Goal: Task Accomplishment & Management: Manage account settings

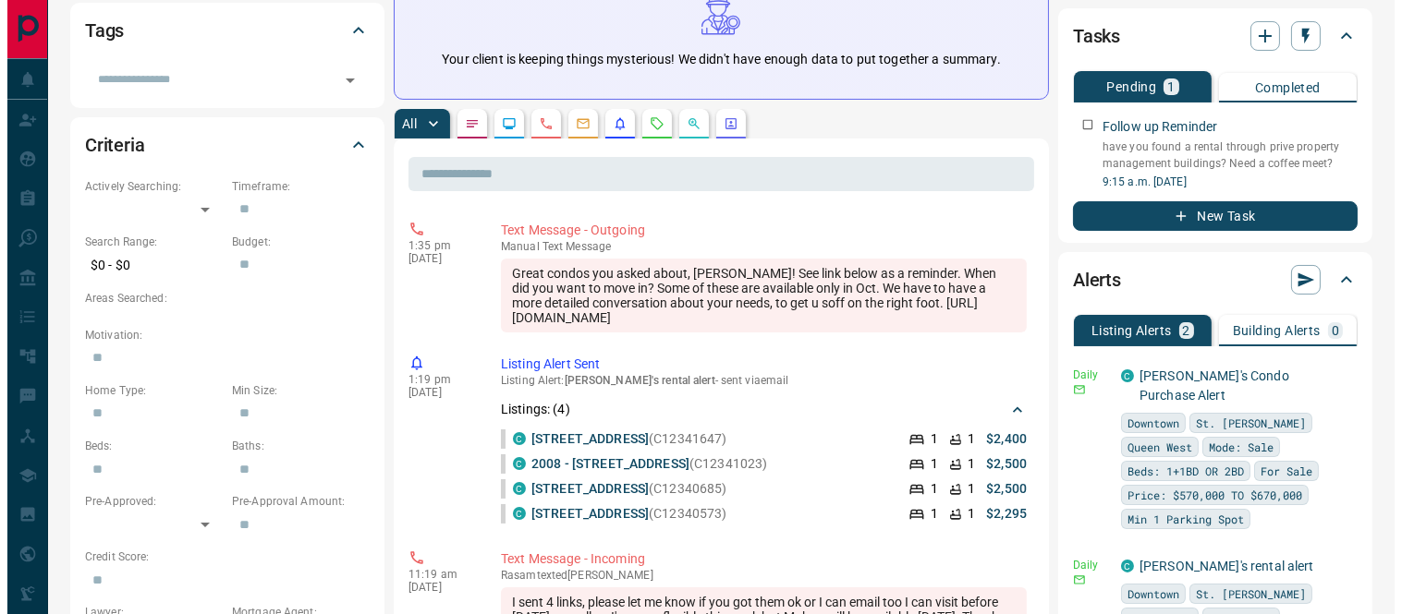
scroll to position [410, 0]
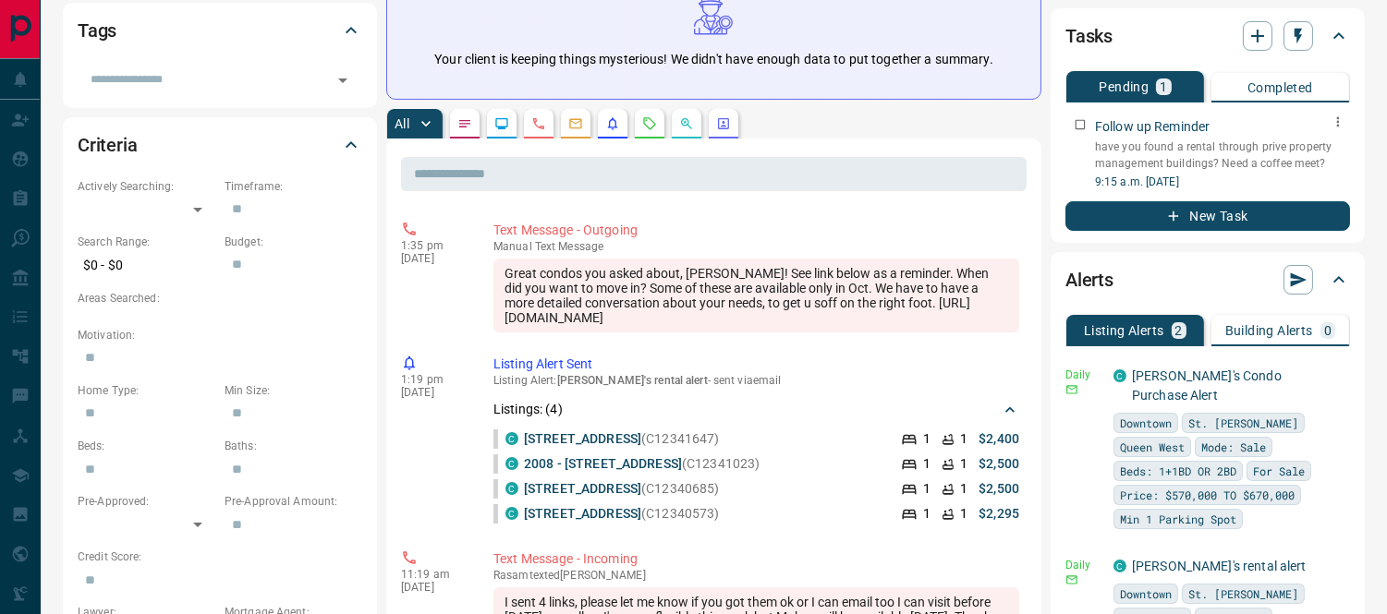
click at [1337, 117] on icon "button" at bounding box center [1338, 122] width 3 height 10
click at [1314, 134] on li "Edit" at bounding box center [1308, 136] width 81 height 28
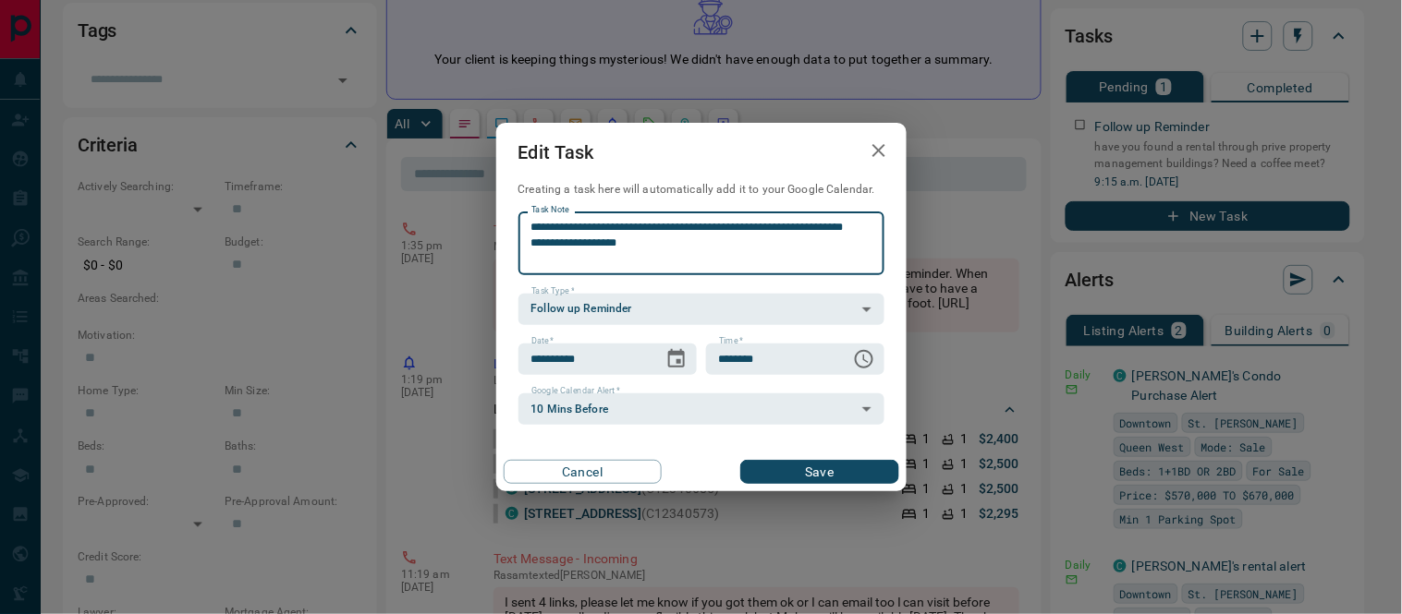
drag, startPoint x: 574, startPoint y: 250, endPoint x: 522, endPoint y: 229, distance: 55.9
click at [522, 229] on div "**********" at bounding box center [701, 244] width 366 height 63
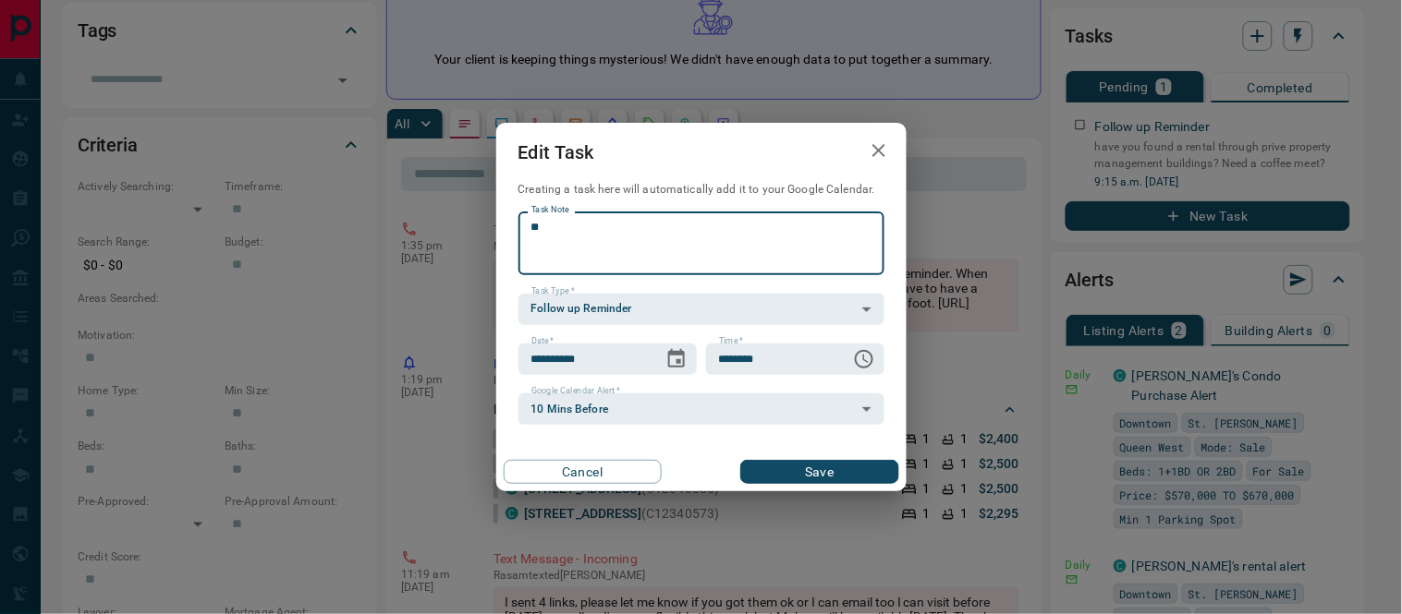
type textarea "*"
type textarea "**********"
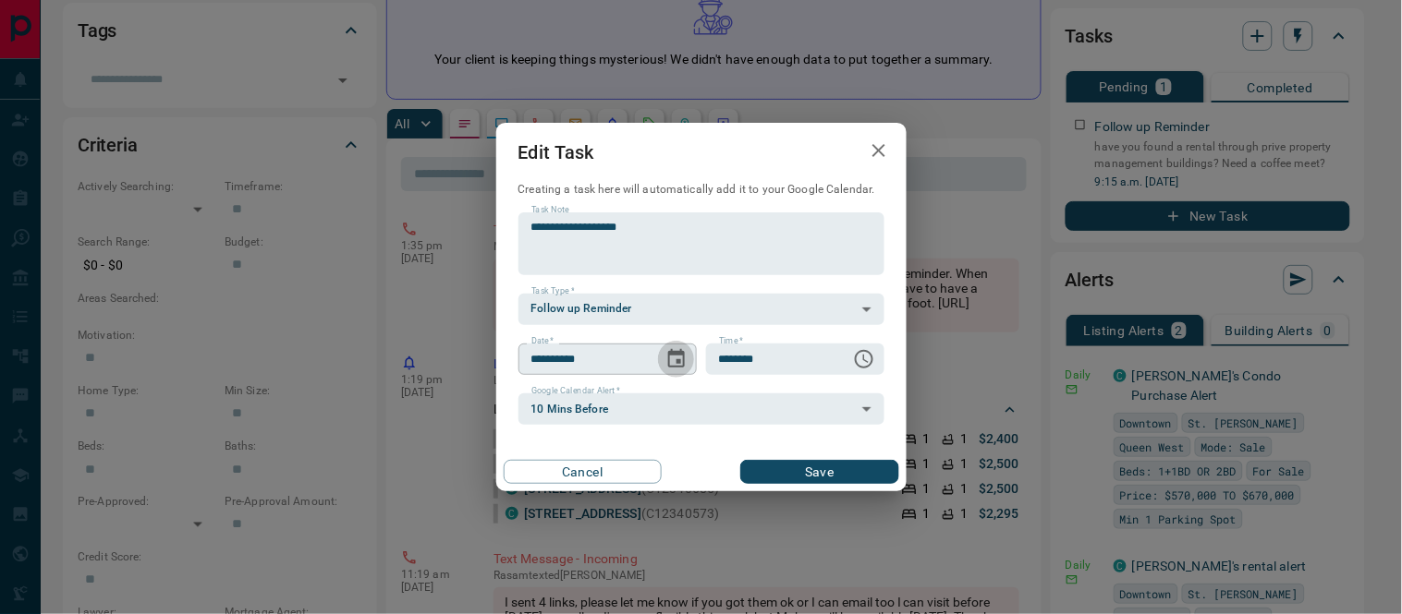
click at [679, 357] on icon "Choose date, selected date is Aug 14, 2025" at bounding box center [676, 359] width 22 height 22
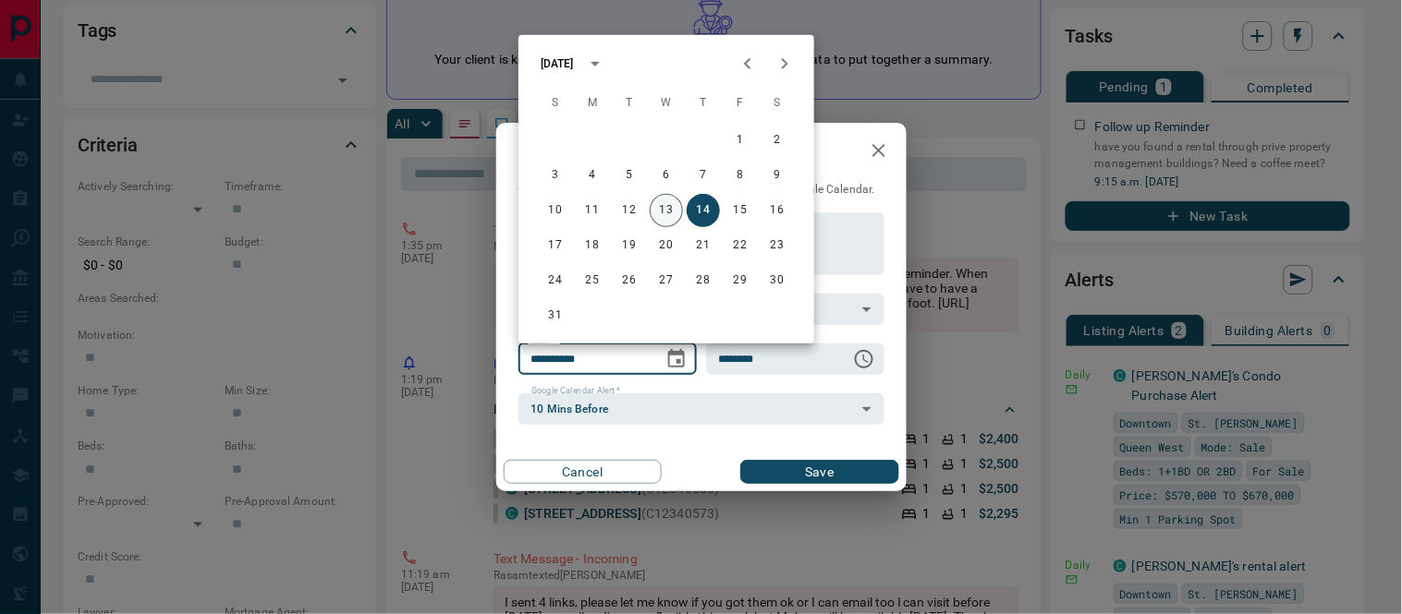
click at [666, 213] on button "13" at bounding box center [666, 210] width 33 height 33
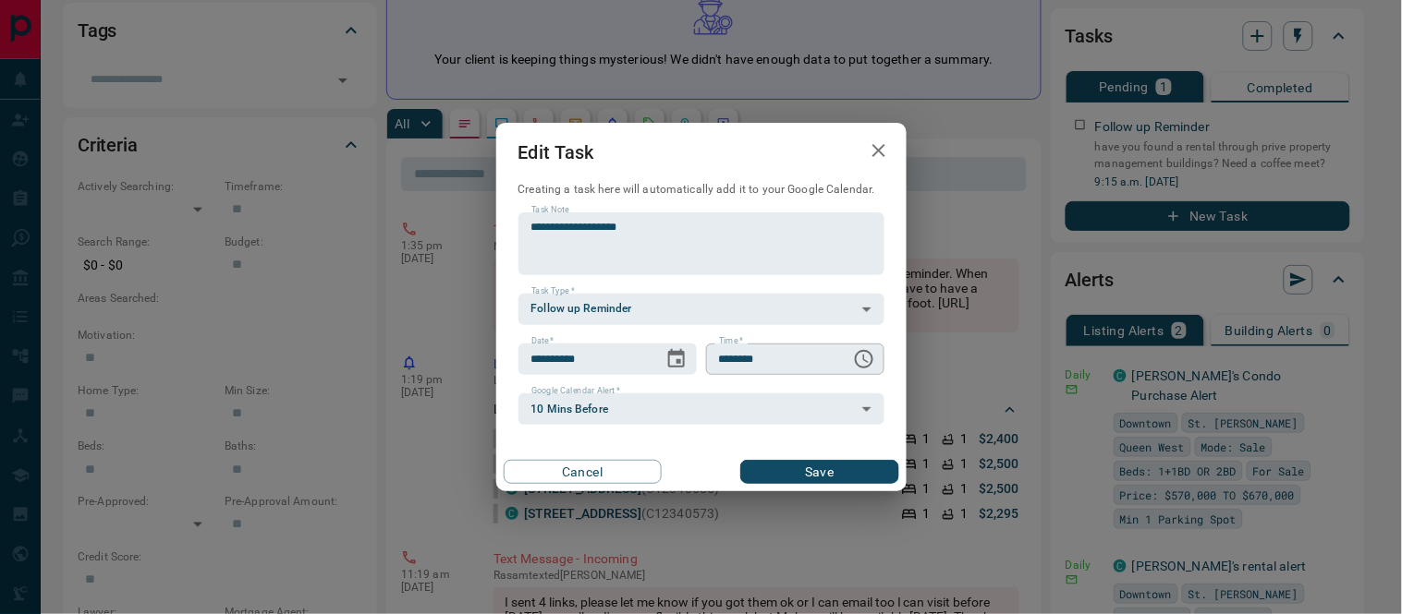
type input "**********"
click at [856, 358] on icon "Choose time, selected time is 9:15 AM" at bounding box center [864, 359] width 18 height 18
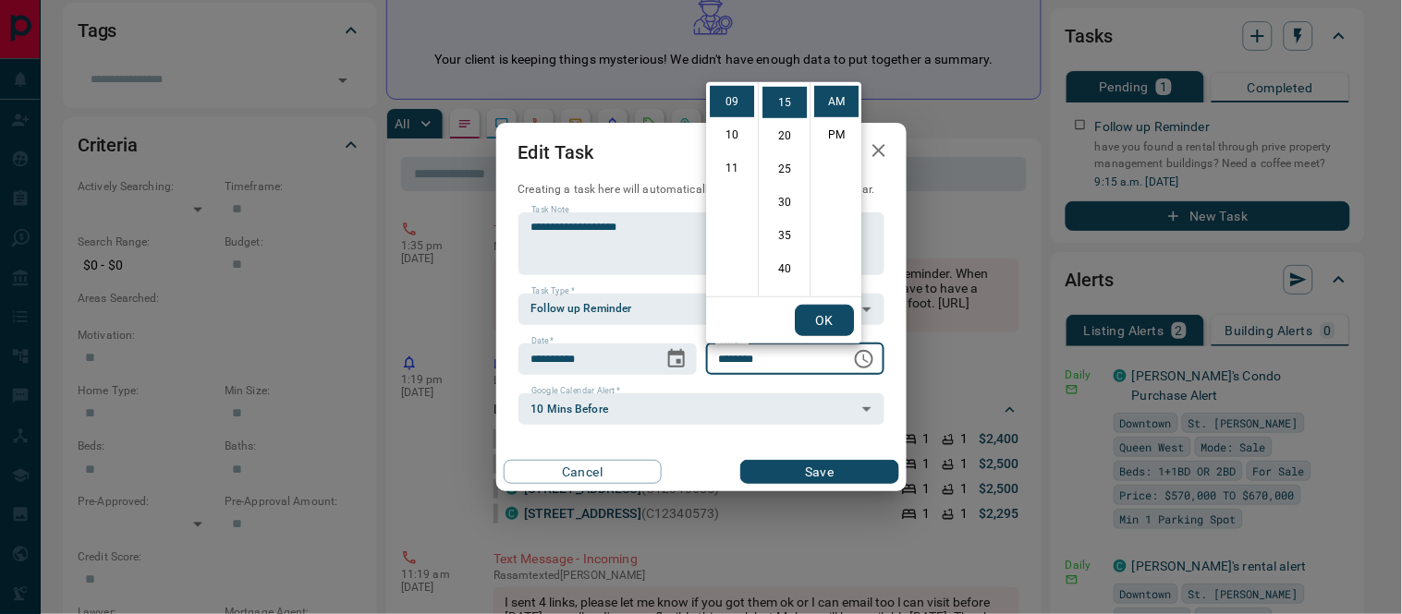
scroll to position [94, 0]
click at [728, 207] on li "06" at bounding box center [732, 206] width 44 height 31
click at [784, 100] on li "45" at bounding box center [784, 95] width 44 height 31
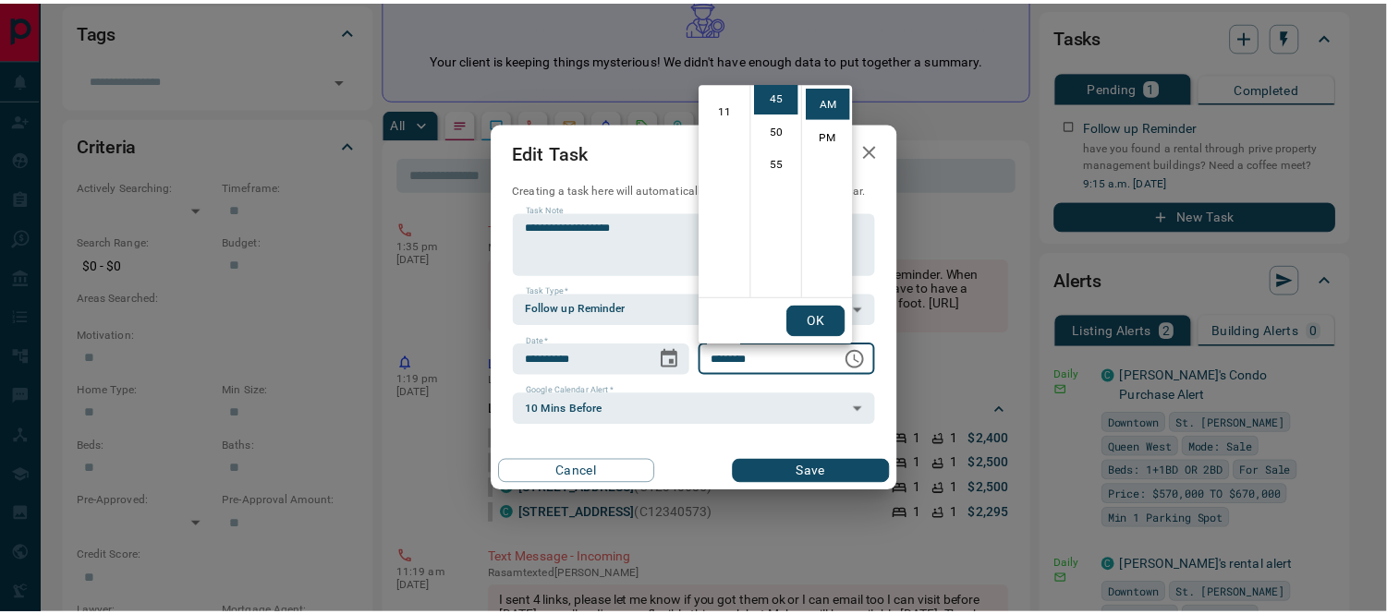
scroll to position [299, 0]
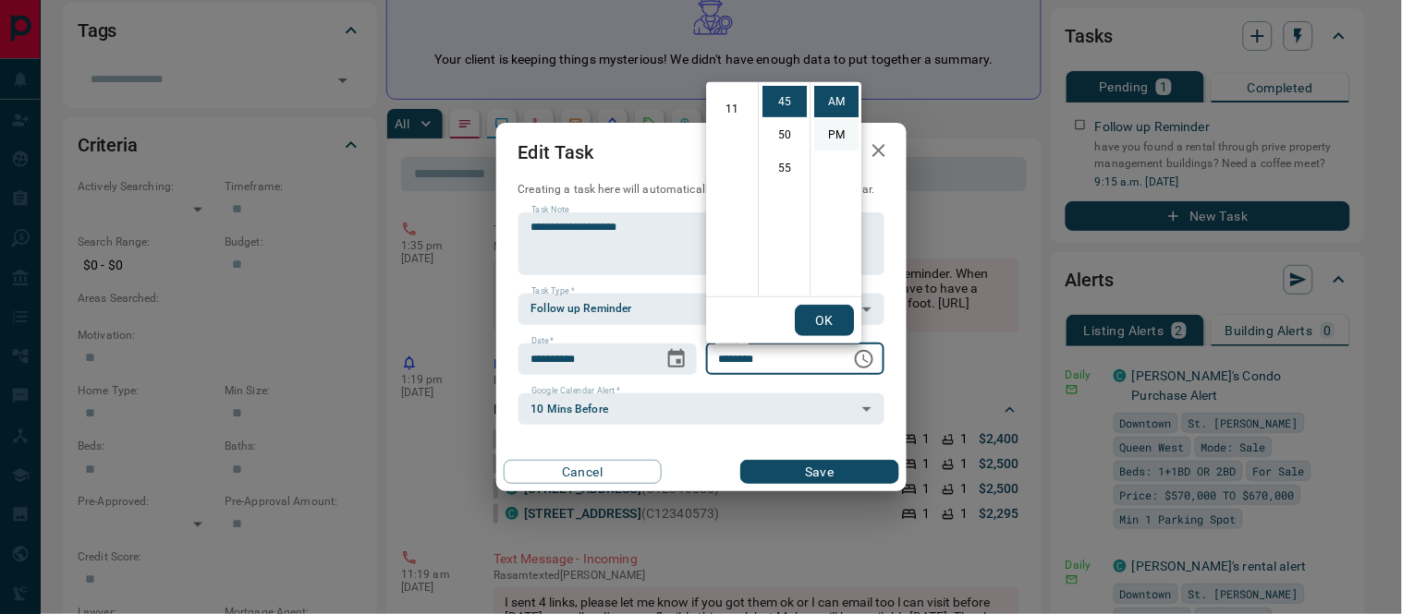
click at [838, 130] on li "PM" at bounding box center [836, 134] width 44 height 31
type input "********"
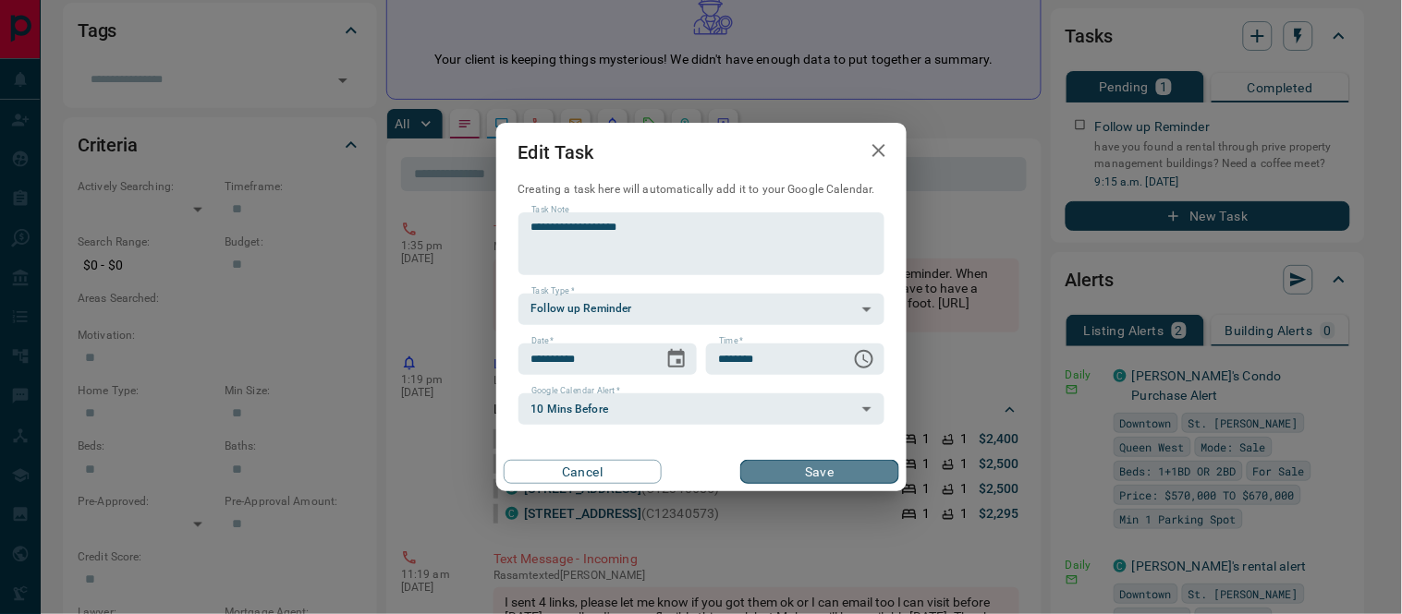
click at [807, 468] on button "Save" at bounding box center [819, 472] width 158 height 24
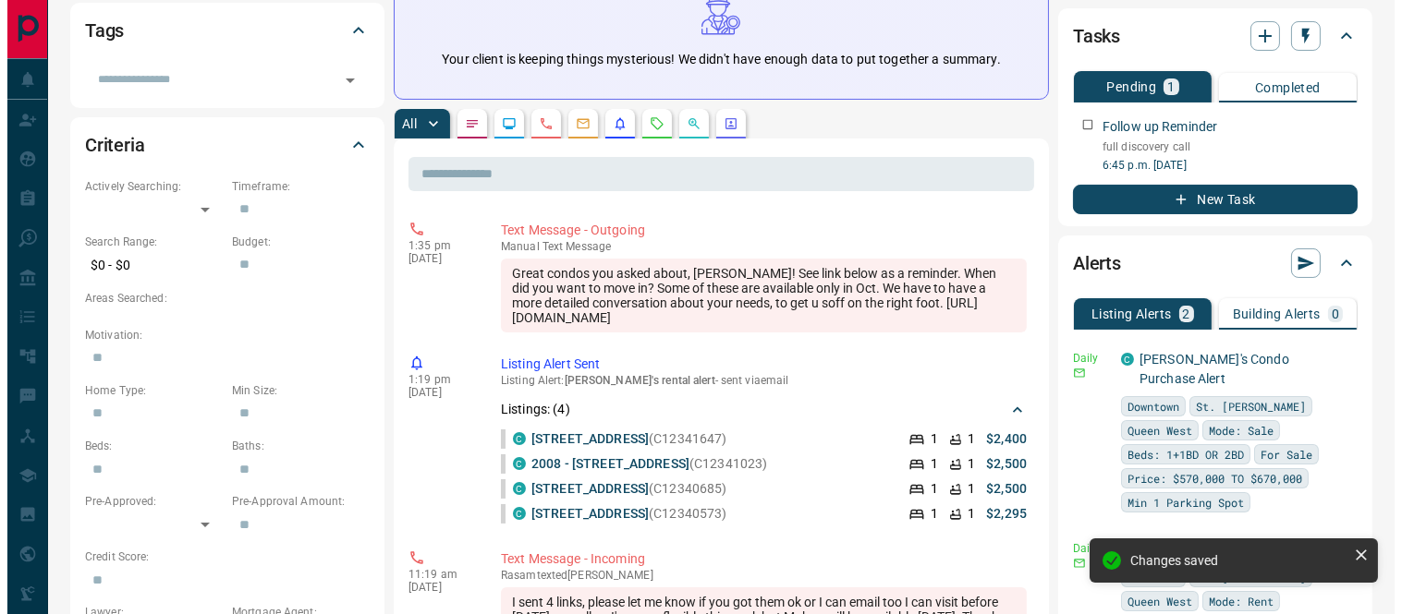
scroll to position [0, 0]
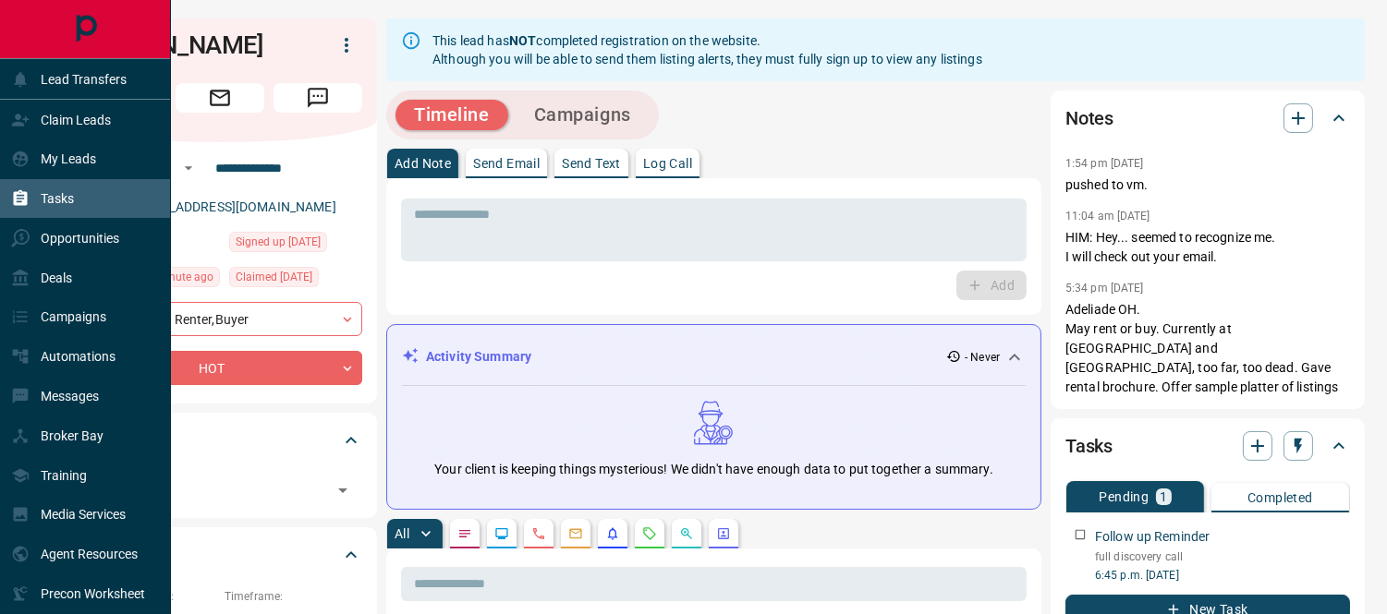
click at [51, 191] on p "Tasks" at bounding box center [57, 198] width 33 height 15
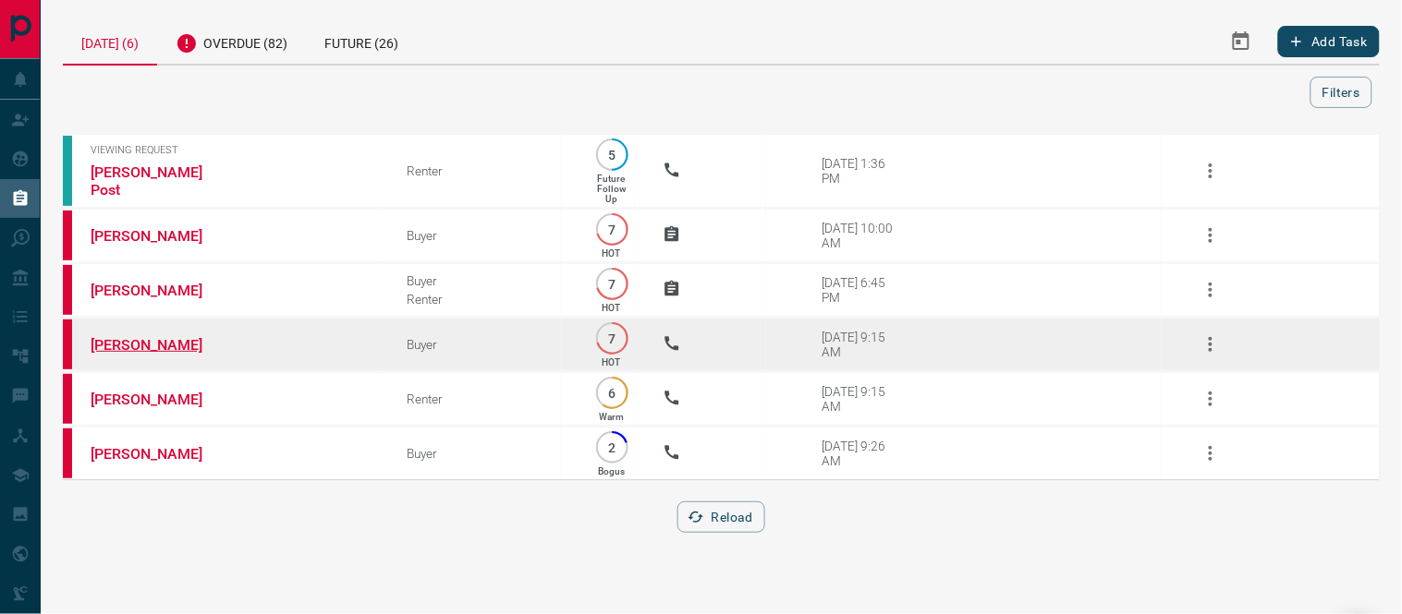
click at [140, 342] on link "[PERSON_NAME]" at bounding box center [160, 345] width 139 height 18
